Goal: Navigation & Orientation: Find specific page/section

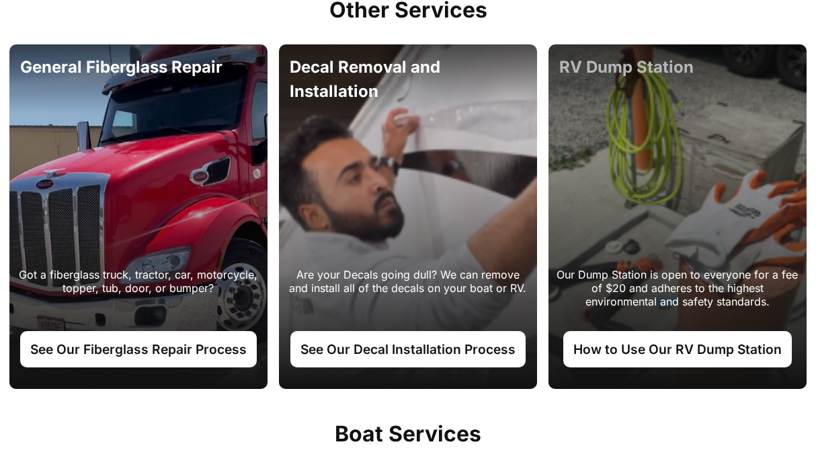
scroll to position [1157, 0]
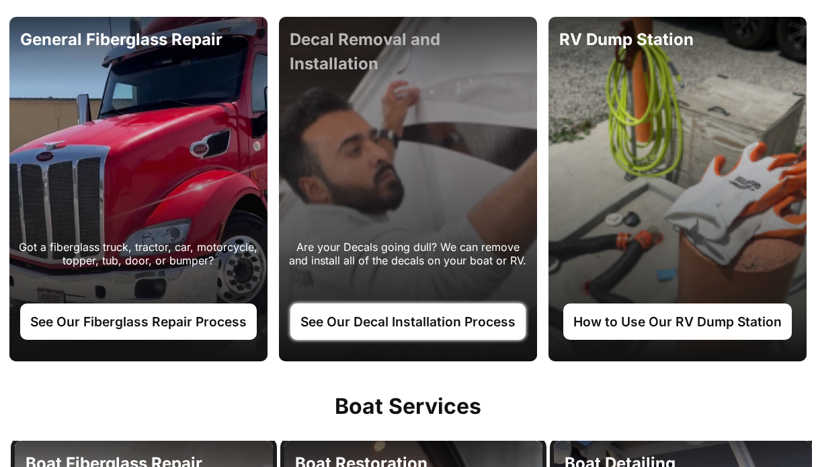
click at [442, 328] on link "See Our Decal Installation Process" at bounding box center [407, 321] width 235 height 36
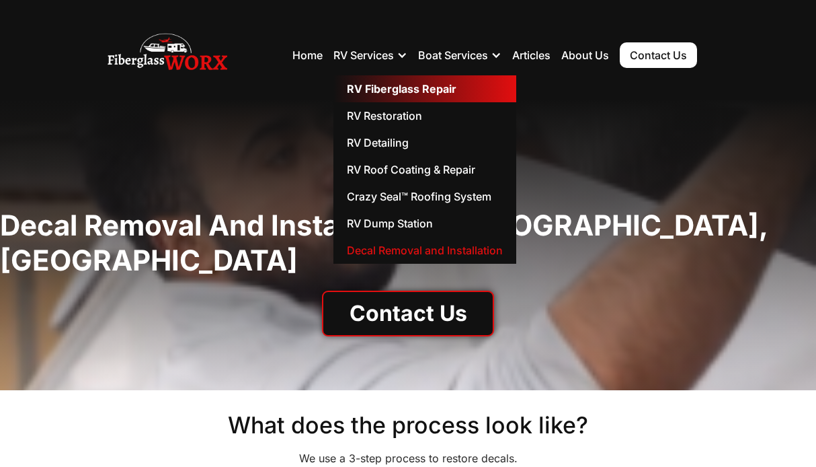
click at [373, 93] on link "RV Fiberglass Repair" at bounding box center [425, 88] width 183 height 27
